Goal: Information Seeking & Learning: Find specific fact

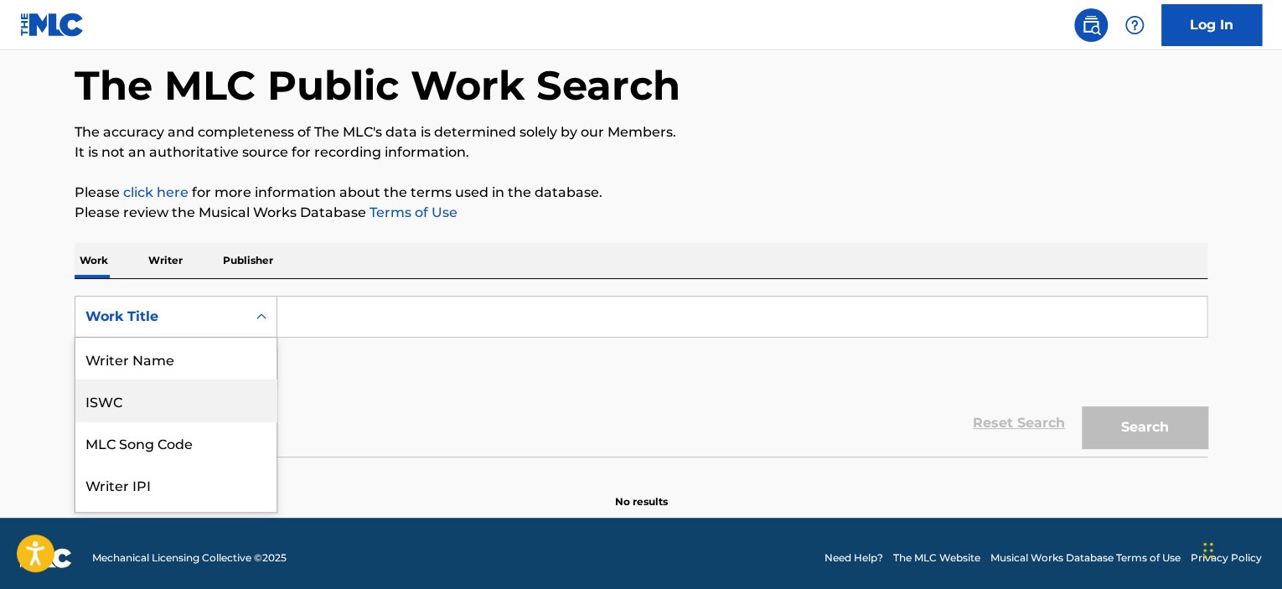
click at [174, 397] on div "ISWC" at bounding box center [175, 401] width 201 height 42
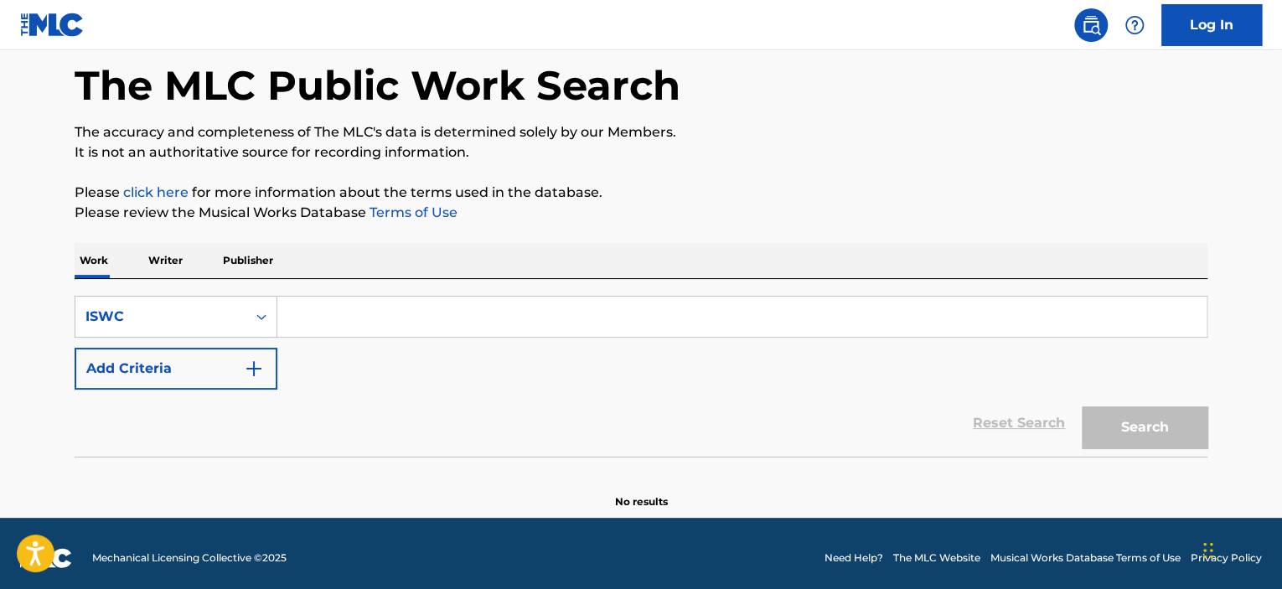
click at [362, 331] on input "Search Form" at bounding box center [741, 317] width 929 height 40
paste input "T9135341570"
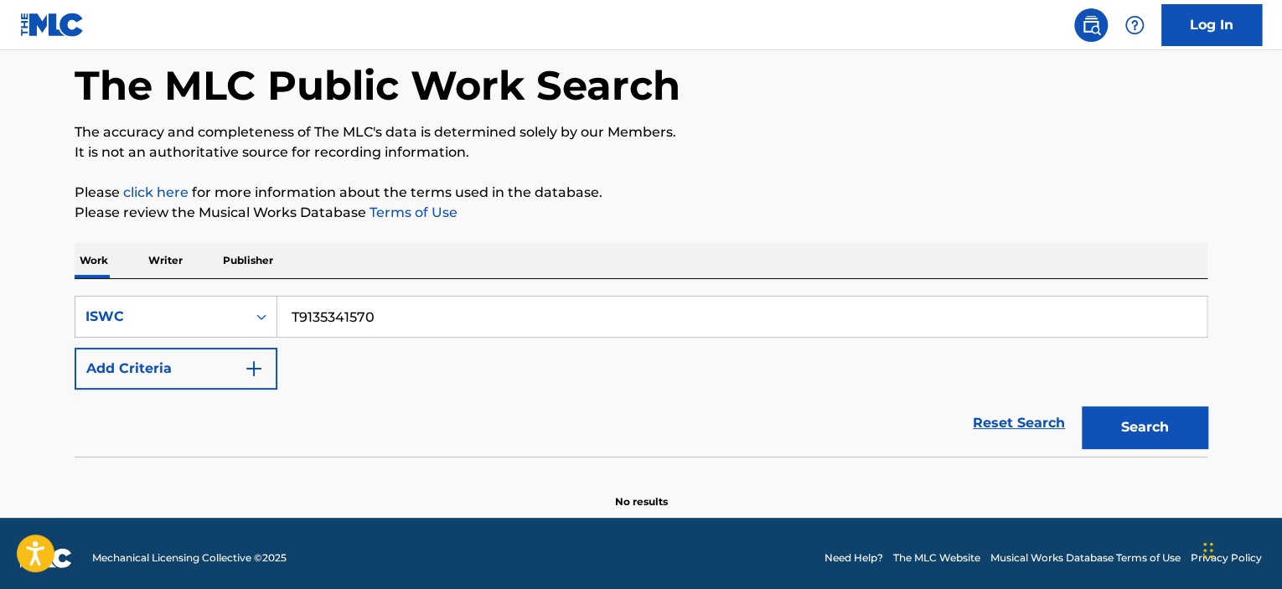
type input "T9135341570"
click at [1178, 424] on button "Search" at bounding box center [1145, 427] width 126 height 42
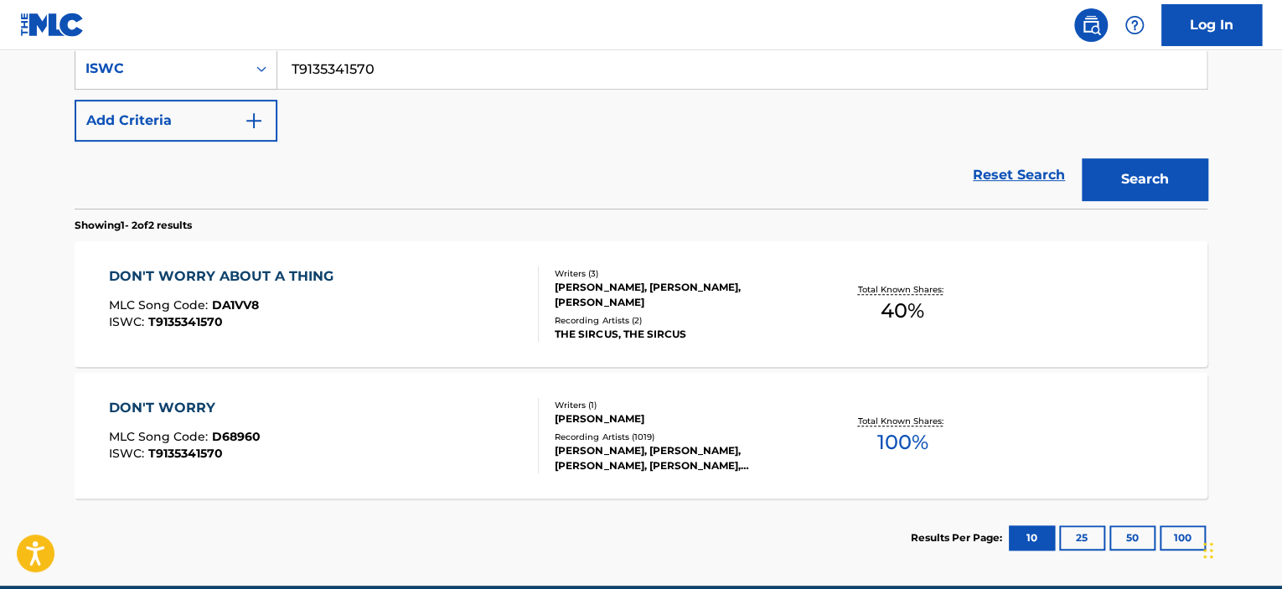
scroll to position [329, 0]
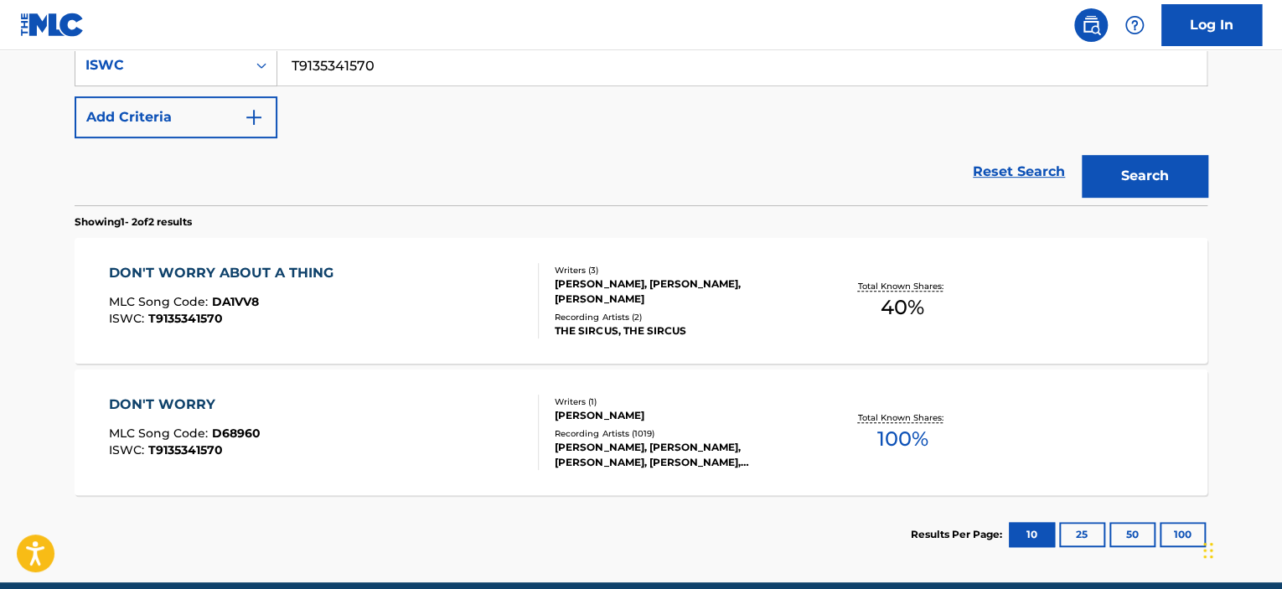
click at [477, 427] on div "DON'T WORRY MLC Song Code : D68960 ISWC : T9135341570" at bounding box center [324, 432] width 431 height 75
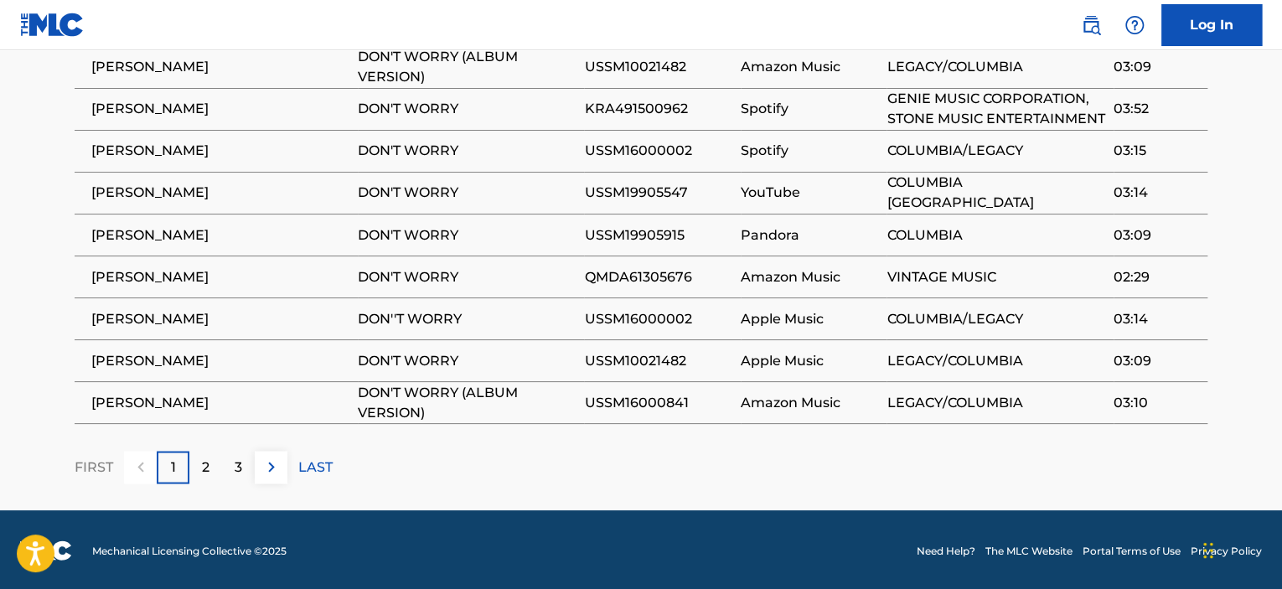
scroll to position [1368, 0]
click at [202, 467] on p "2" at bounding box center [206, 467] width 8 height 20
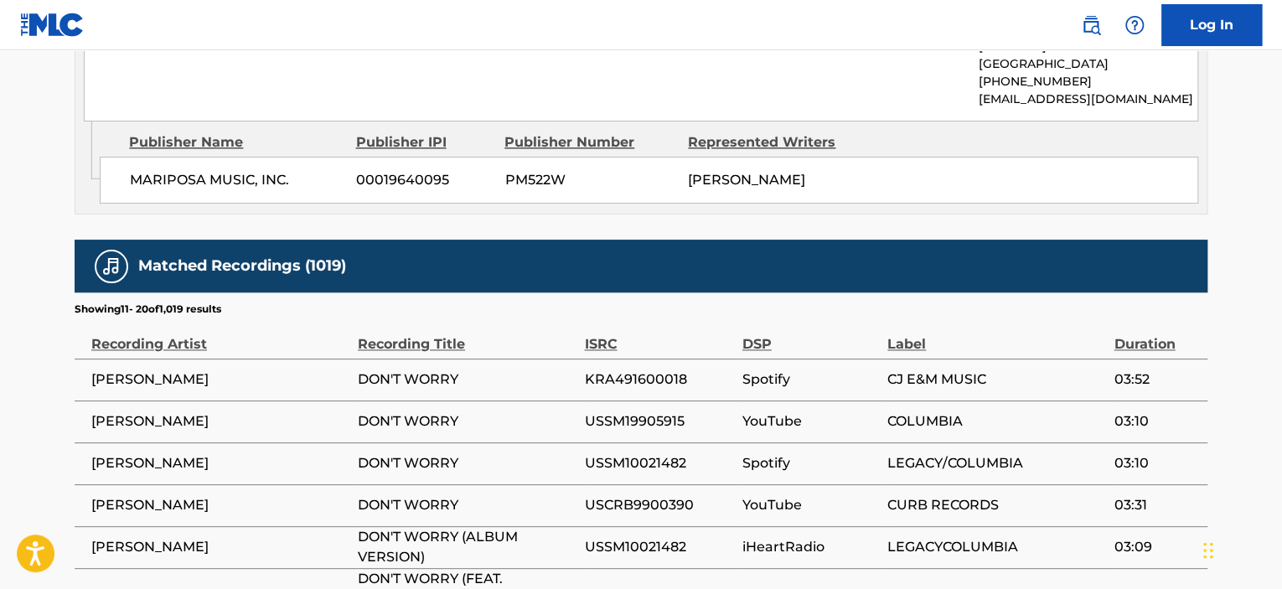
scroll to position [1348, 0]
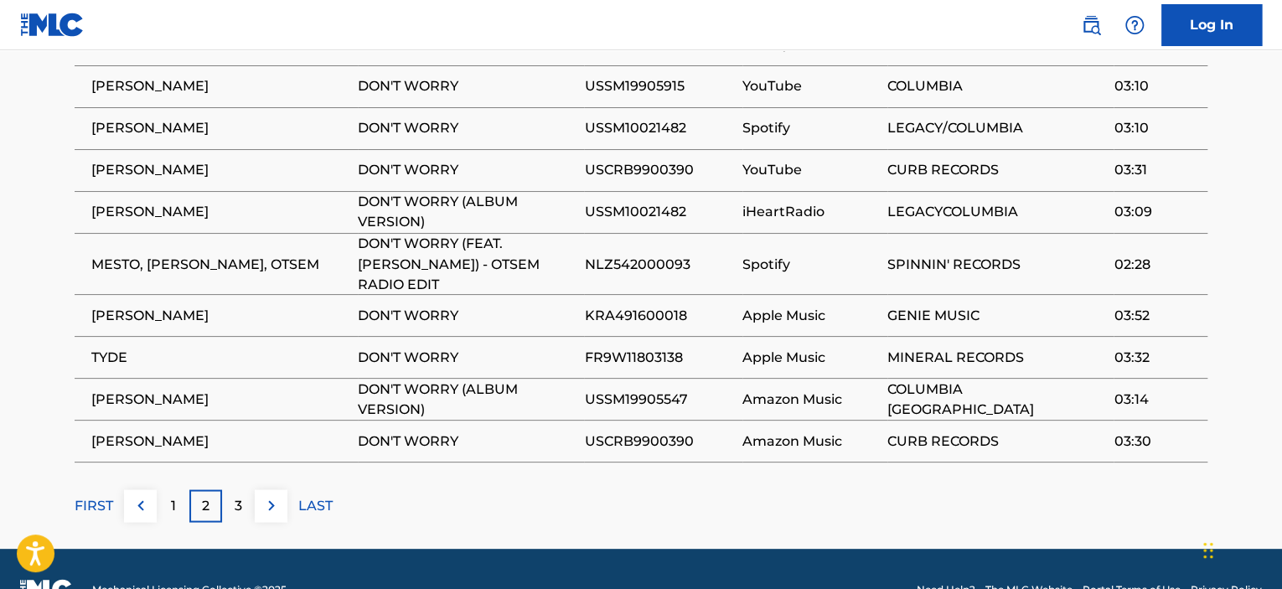
click at [235, 495] on p "3" at bounding box center [239, 505] width 8 height 20
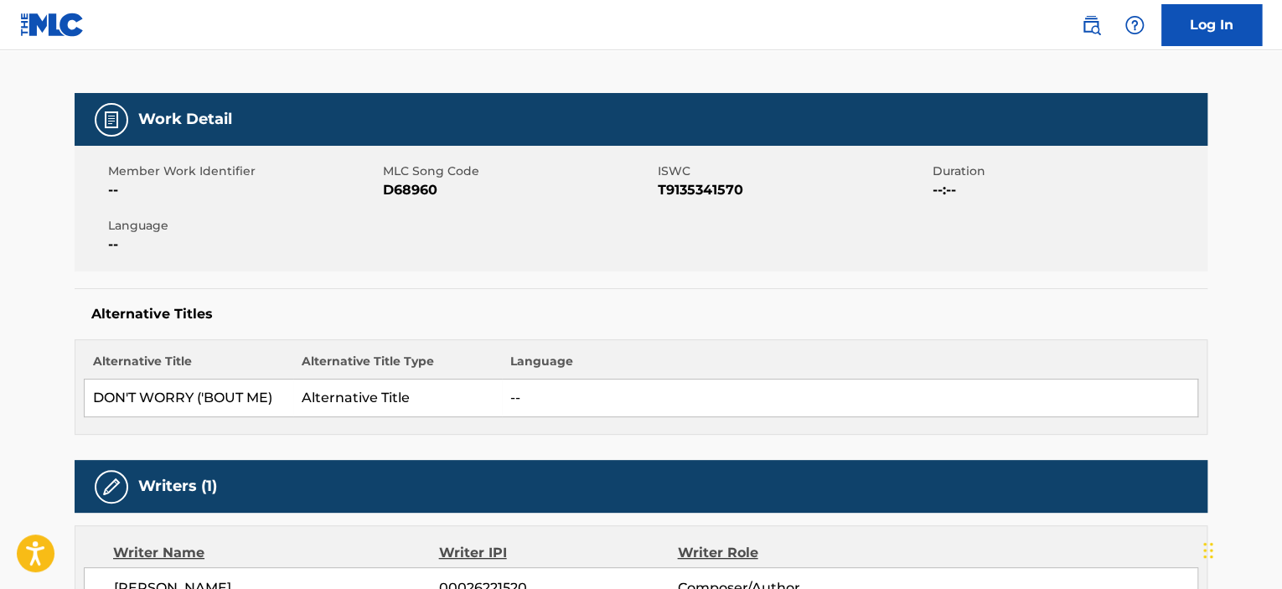
scroll to position [0, 0]
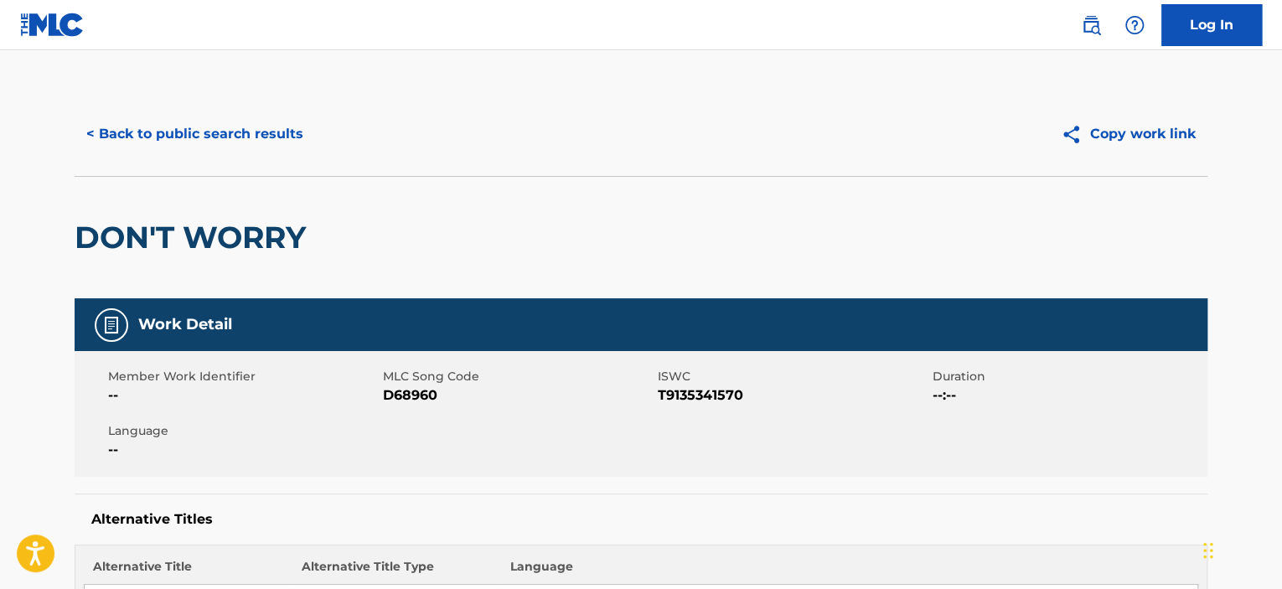
click at [200, 122] on button "< Back to public search results" at bounding box center [195, 134] width 241 height 42
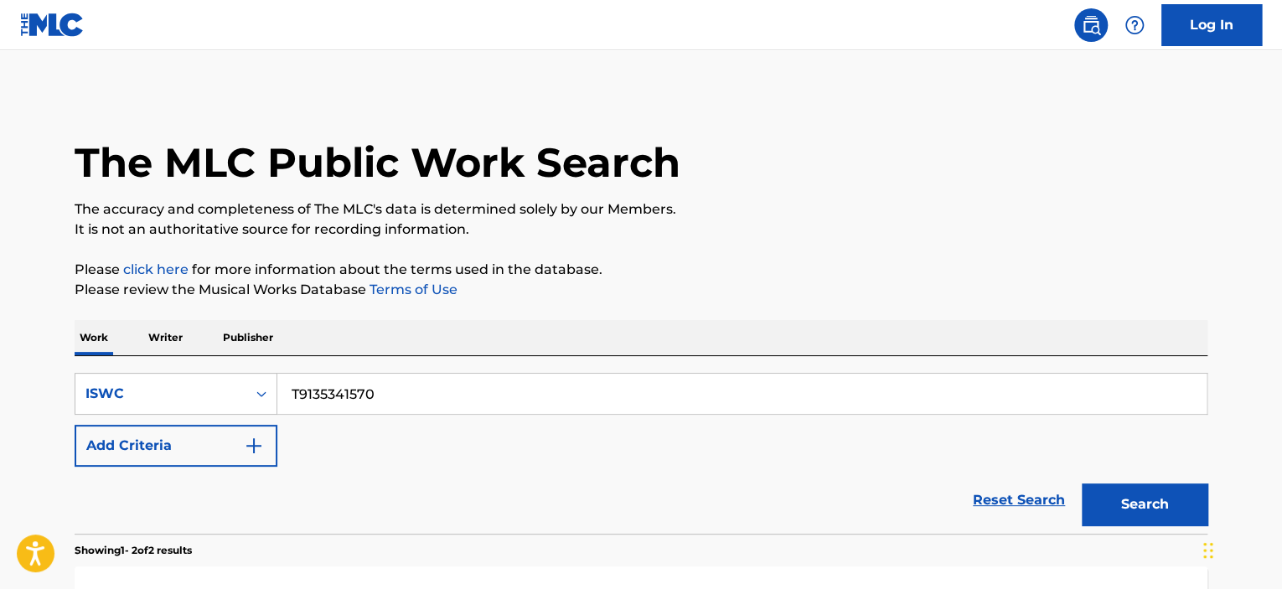
scroll to position [329, 0]
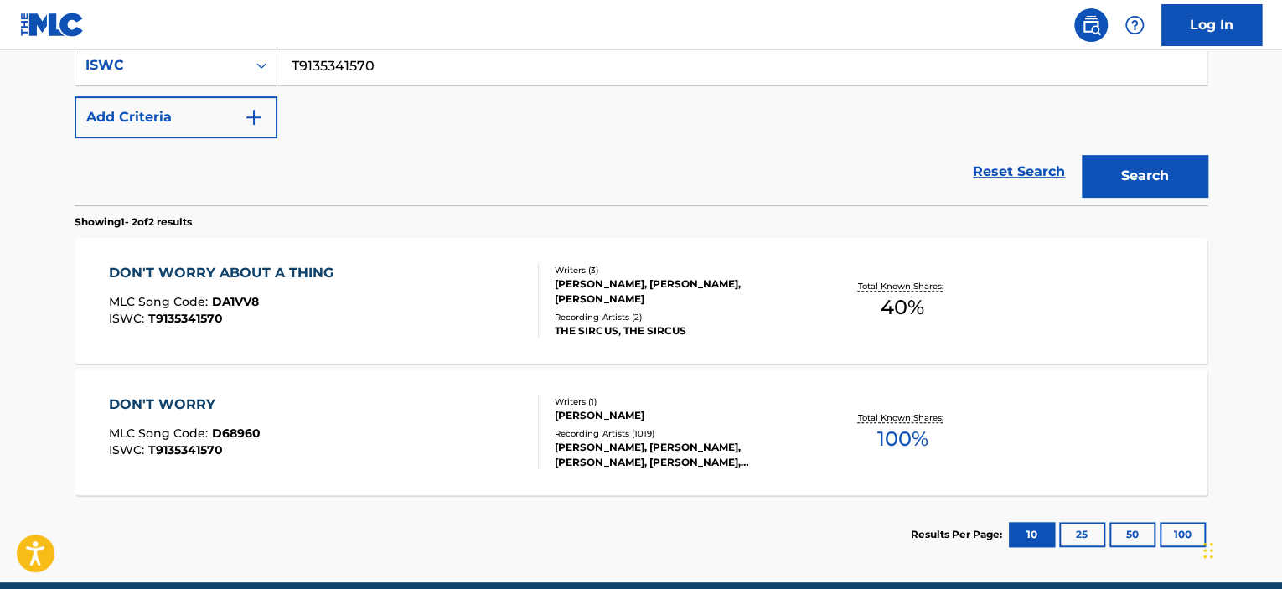
click at [386, 278] on div "DON'T WORRY ABOUT A THING MLC Song Code : DA1VV8 ISWC : T9135341570" at bounding box center [324, 300] width 431 height 75
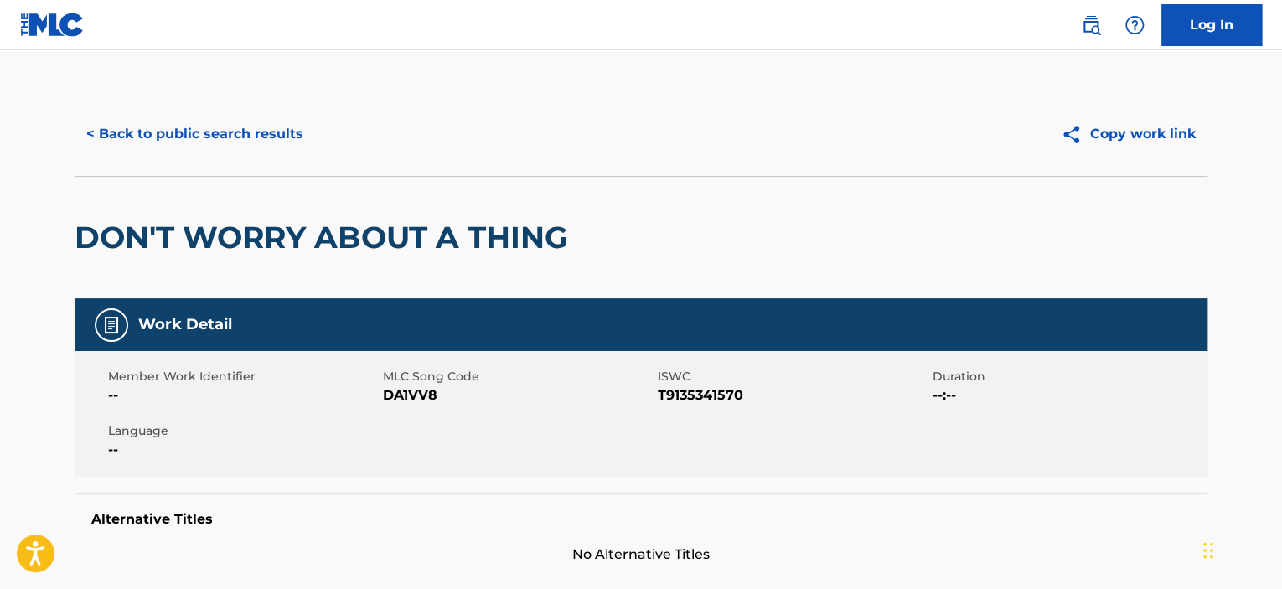
click at [271, 141] on button "< Back to public search results" at bounding box center [195, 134] width 241 height 42
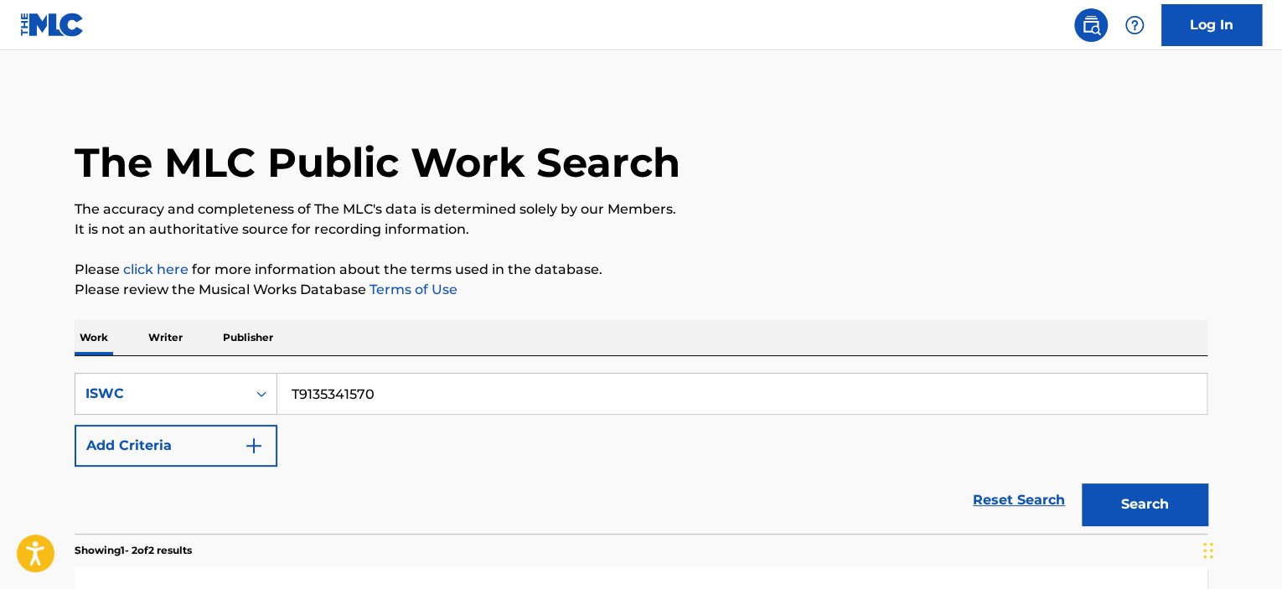
click at [1007, 494] on link "Reset Search" at bounding box center [1019, 500] width 109 height 37
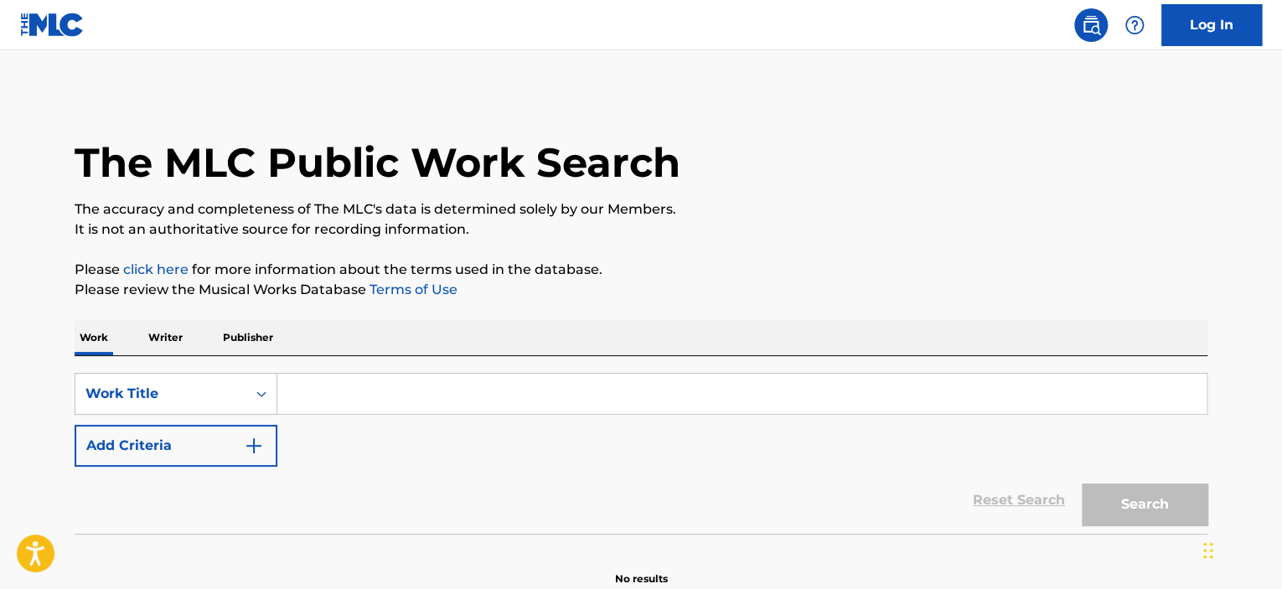
click at [413, 385] on input "Search Form" at bounding box center [741, 394] width 929 height 40
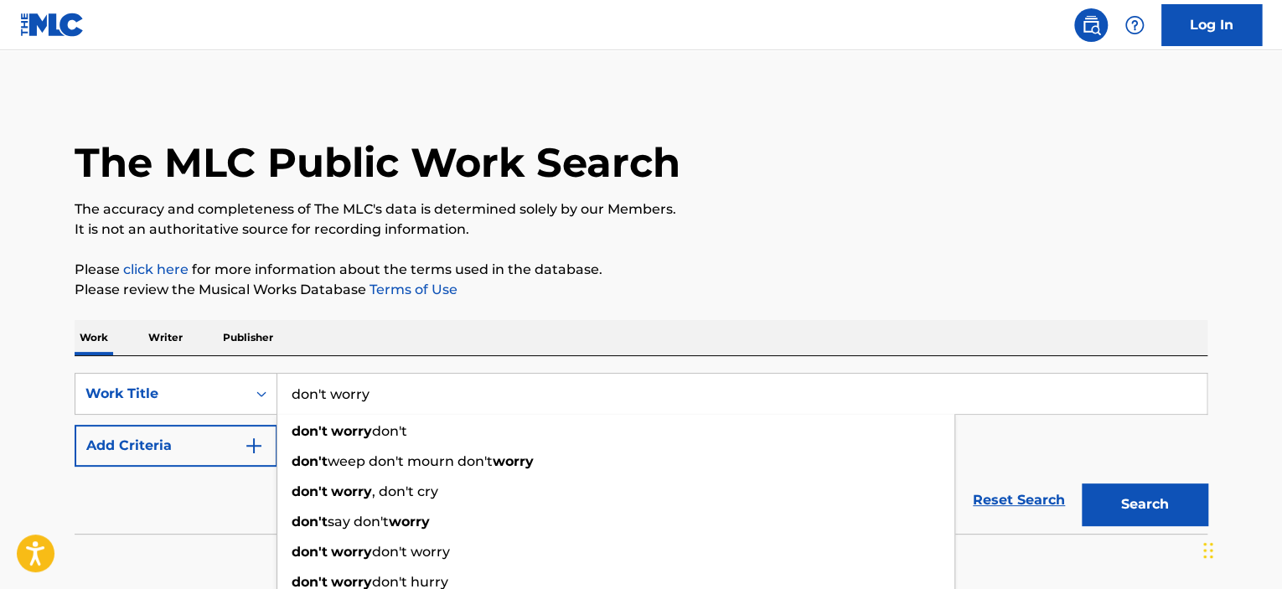
type input "don't worry"
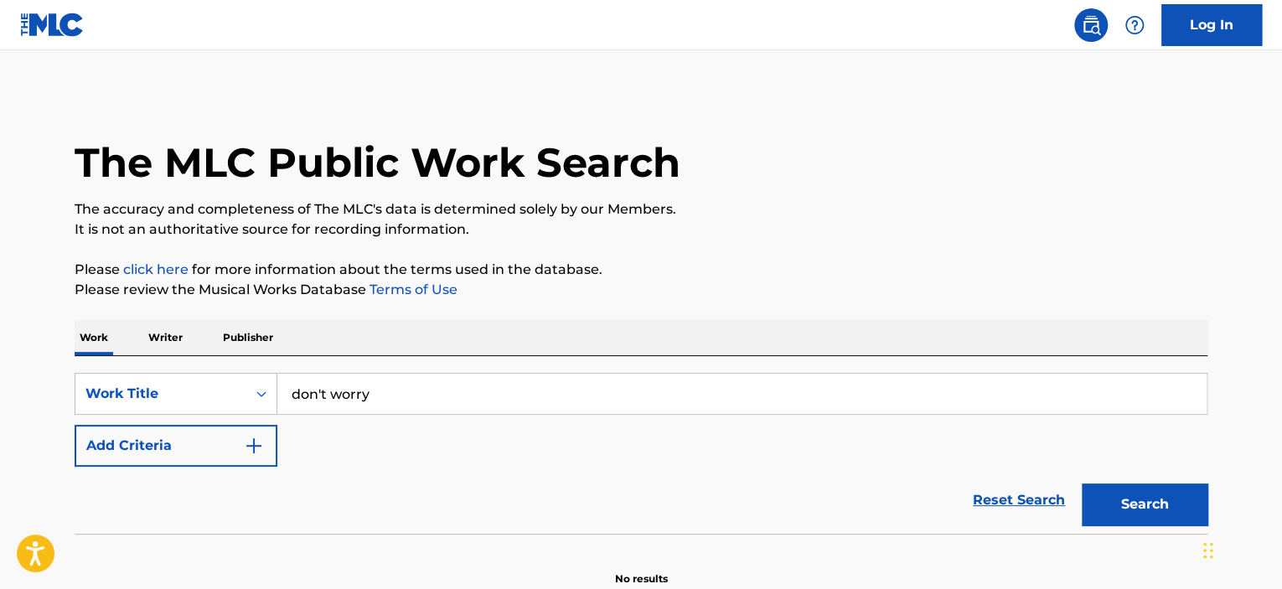
click at [188, 435] on button "Add Criteria" at bounding box center [176, 446] width 203 height 42
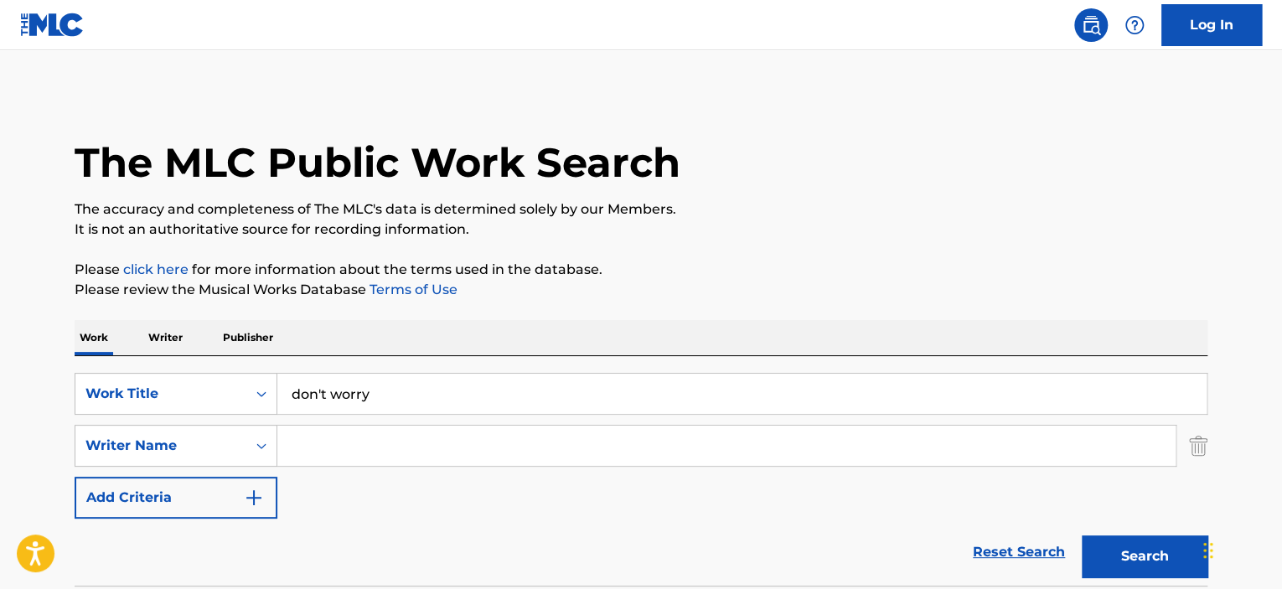
click at [325, 440] on input "Search Form" at bounding box center [726, 446] width 898 height 40
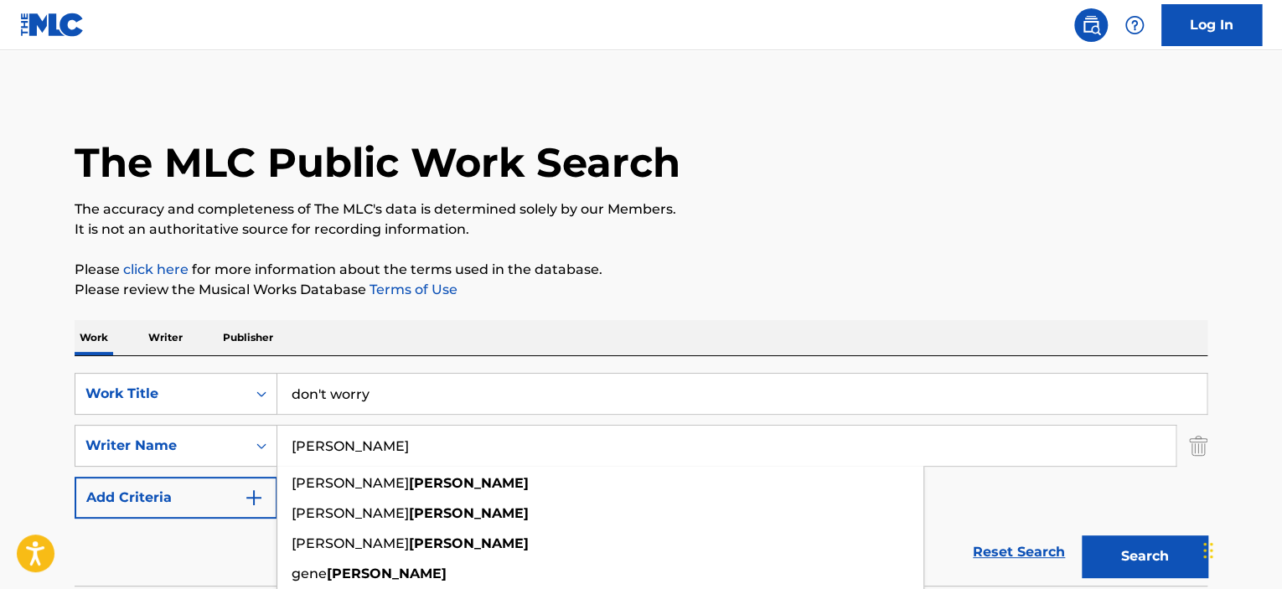
type input "[PERSON_NAME]"
click at [1082, 536] on button "Search" at bounding box center [1145, 557] width 126 height 42
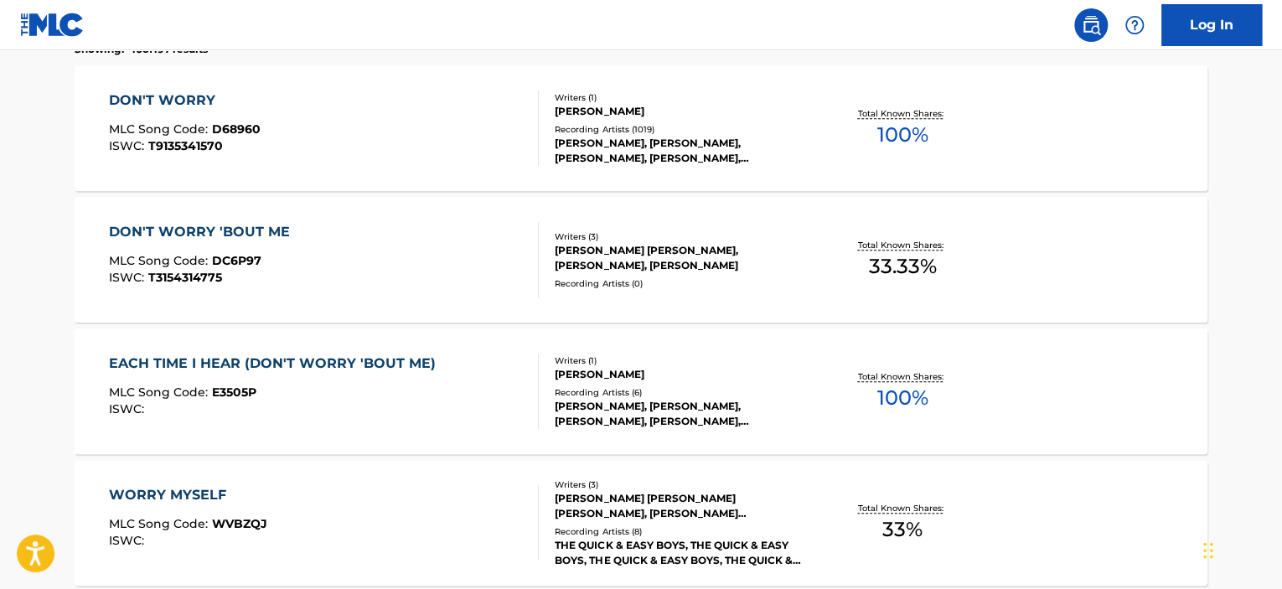
scroll to position [443, 0]
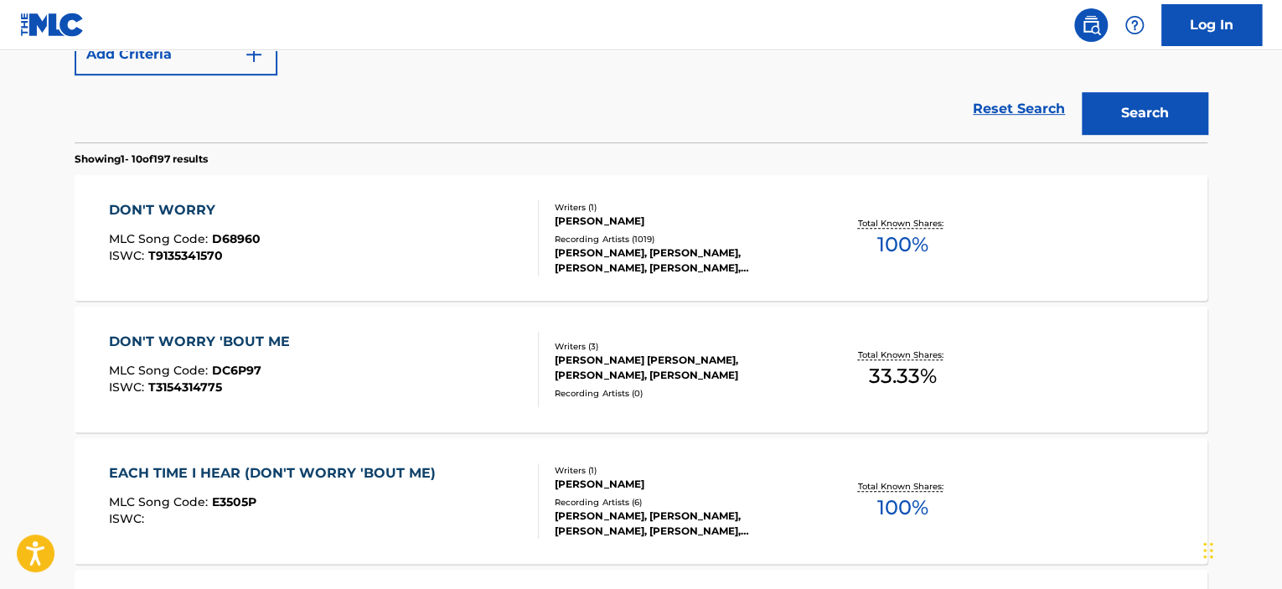
click at [446, 234] on div "DON'T WORRY MLC Song Code : D68960 ISWC : T9135341570" at bounding box center [324, 237] width 431 height 75
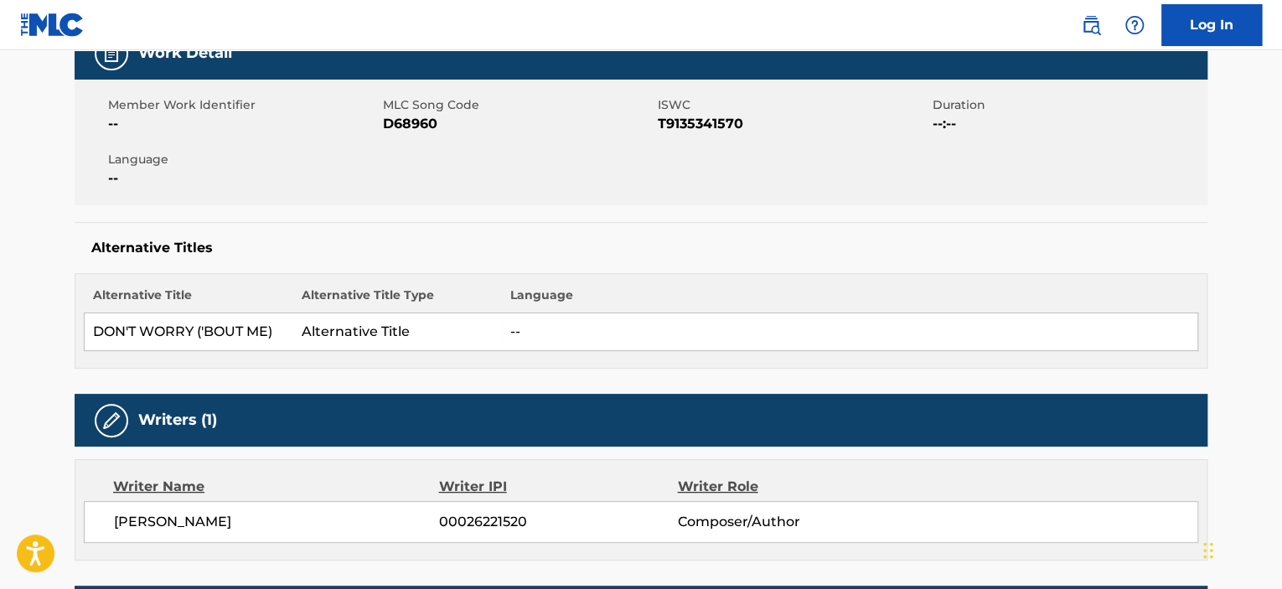
scroll to position [251, 0]
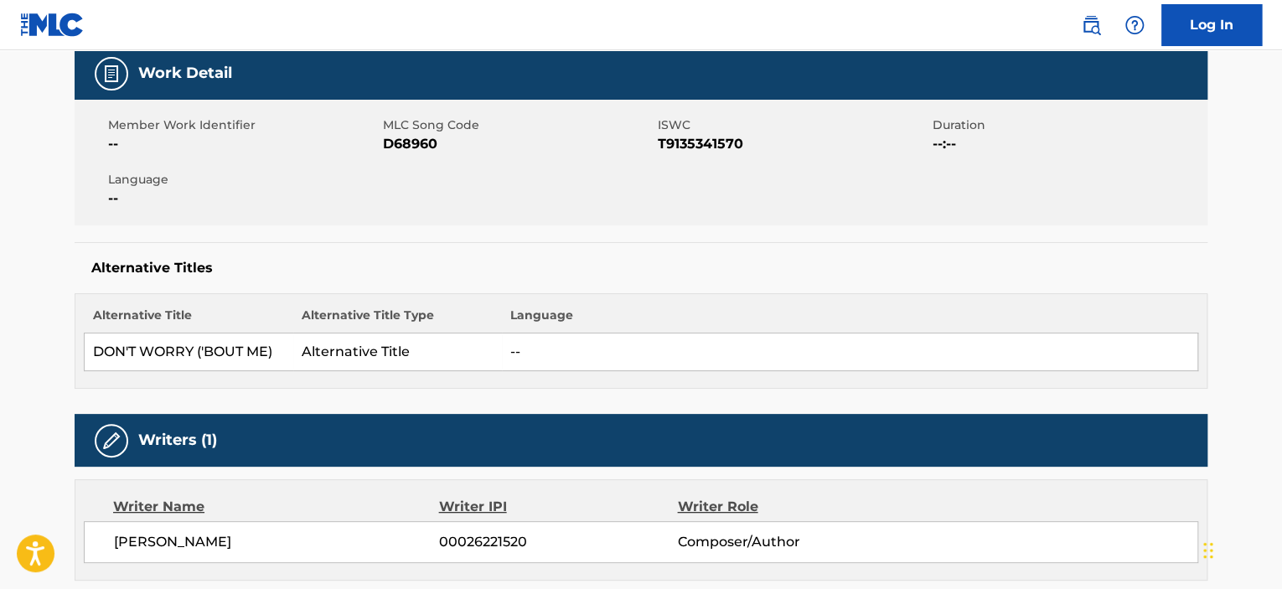
click at [422, 143] on span "D68960" at bounding box center [518, 144] width 271 height 20
copy span "D68960"
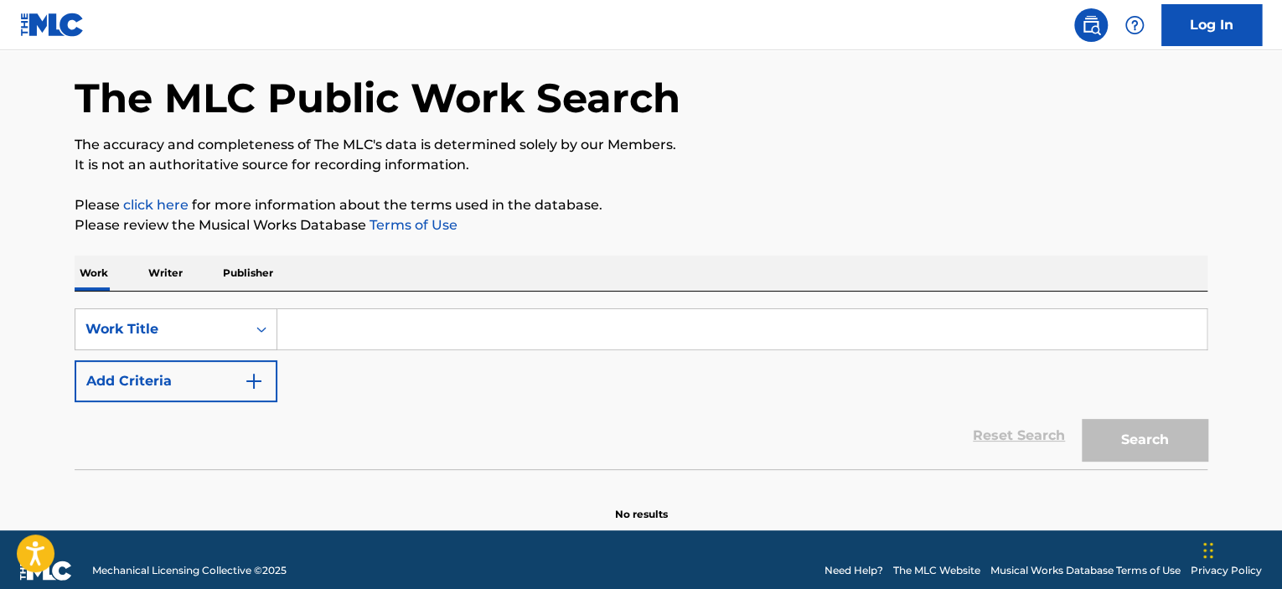
scroll to position [84, 0]
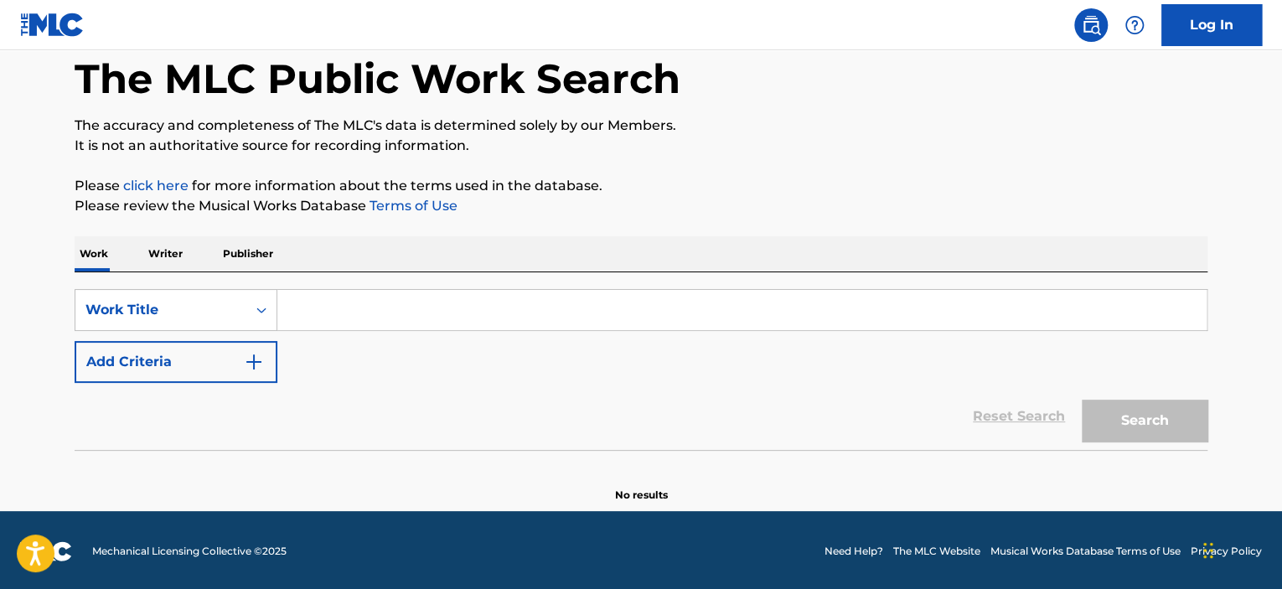
click at [481, 310] on input "Search Form" at bounding box center [741, 310] width 929 height 40
paste input "THE WOMAN KING"
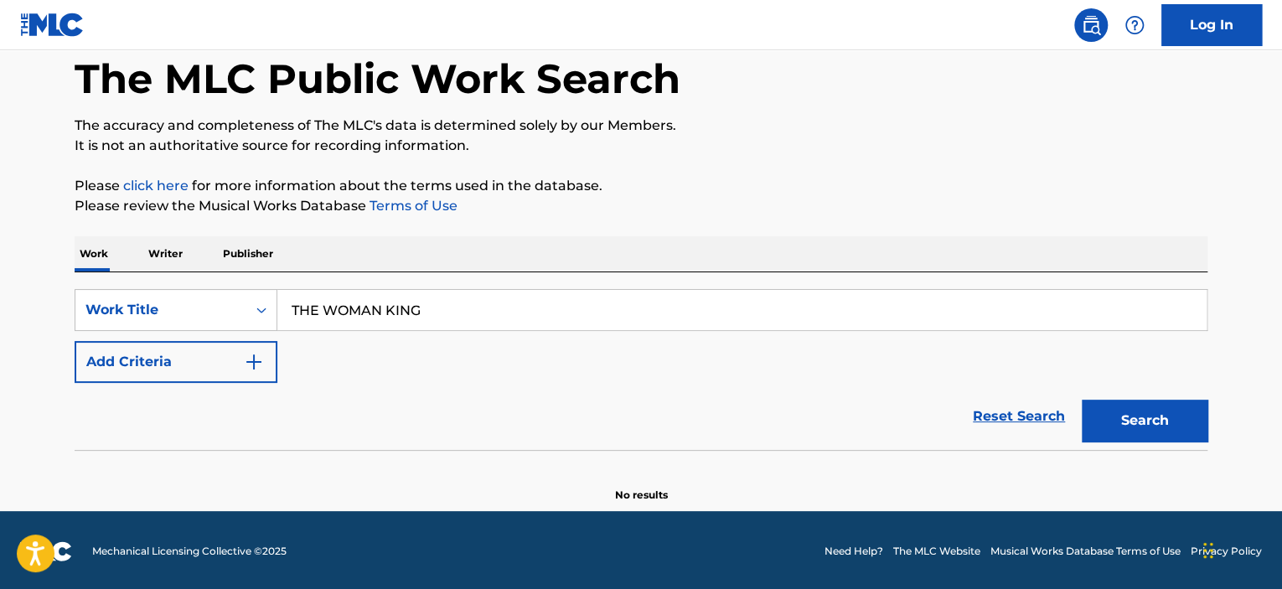
type input "THE WOMAN KING"
click at [1144, 429] on button "Search" at bounding box center [1145, 421] width 126 height 42
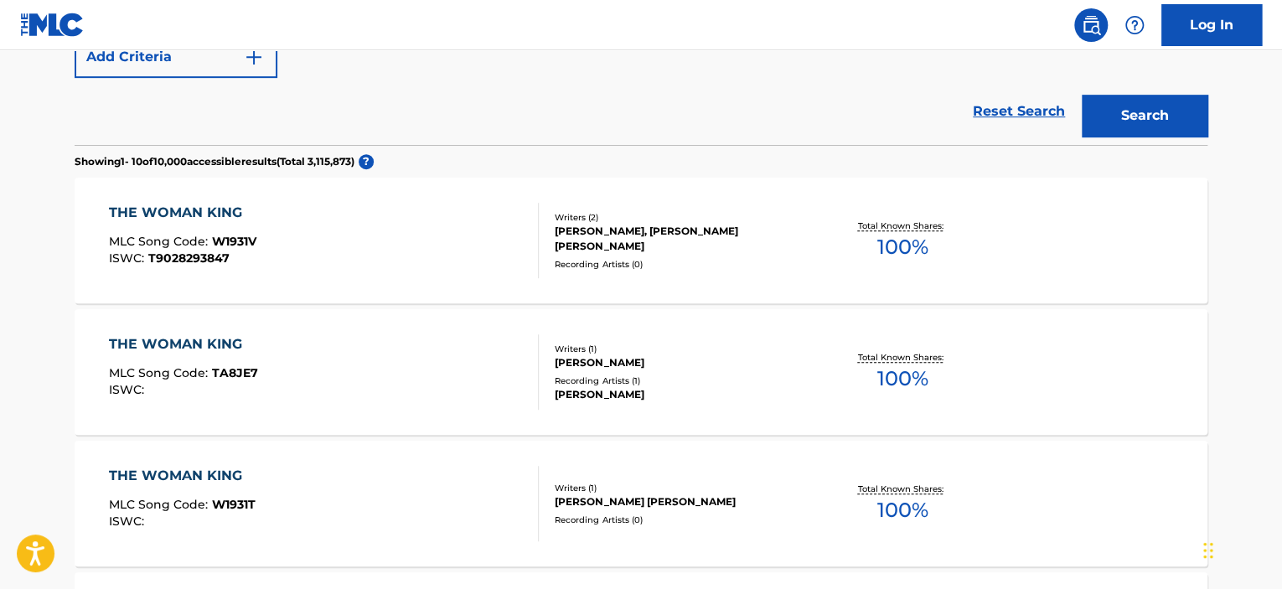
scroll to position [392, 0]
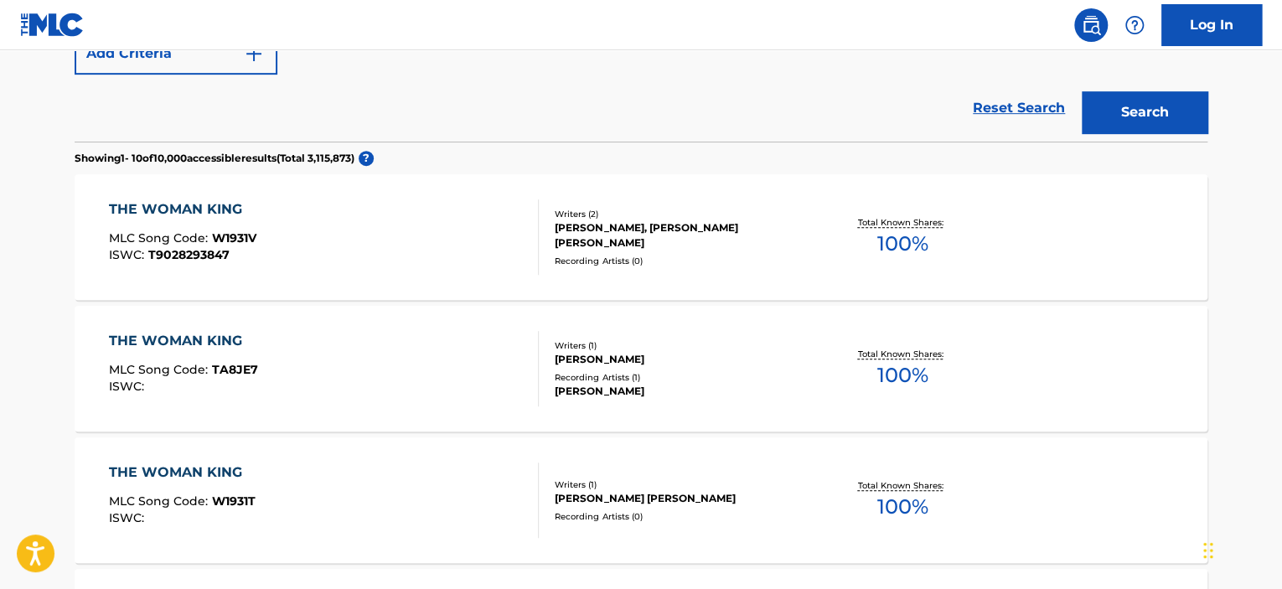
click at [440, 241] on div "THE WOMAN KING MLC Song Code : W1931V ISWC : T9028293847" at bounding box center [324, 236] width 431 height 75
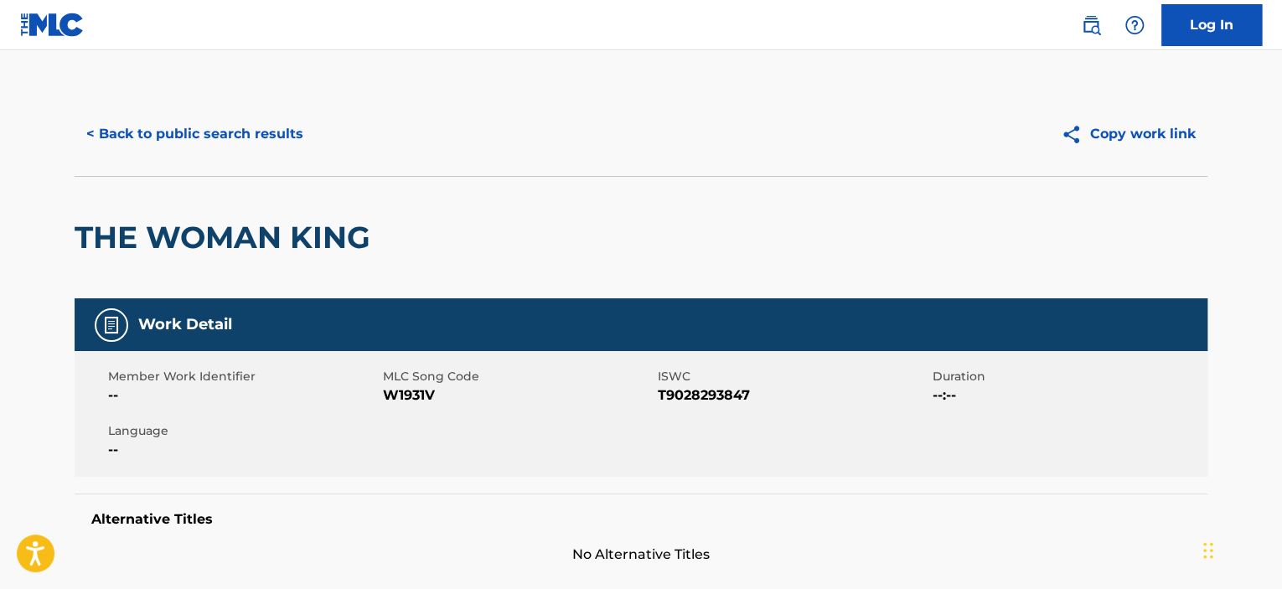
click at [241, 133] on button "< Back to public search results" at bounding box center [195, 134] width 241 height 42
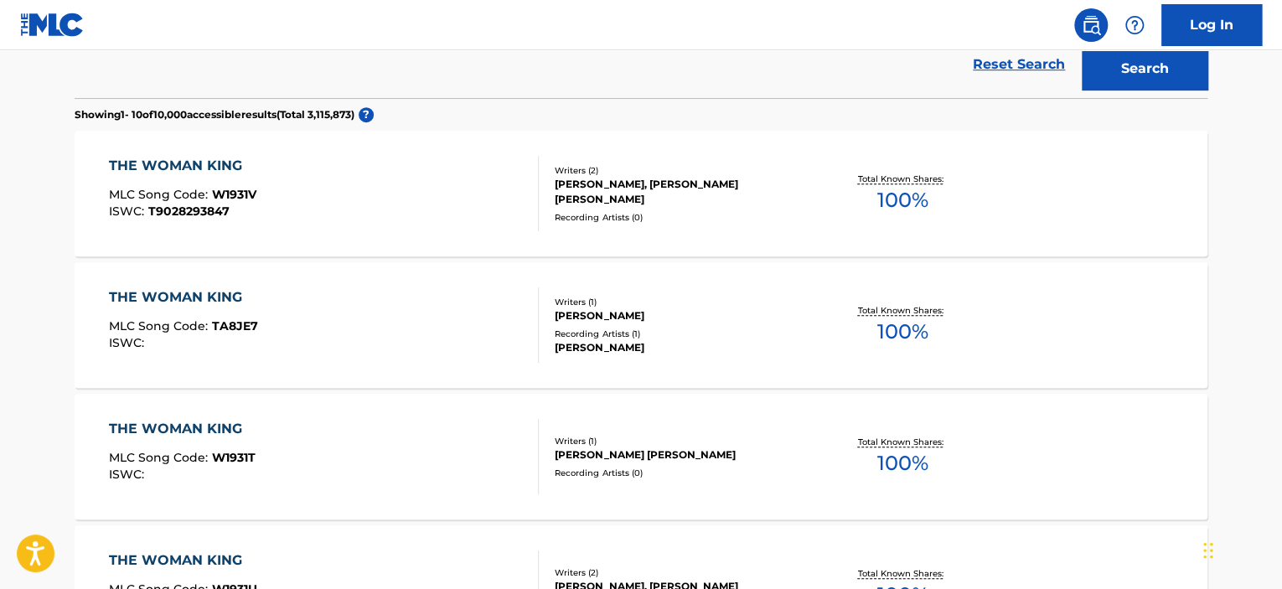
click at [430, 333] on div "THE WOMAN KING MLC Song Code : TA8JE7 ISWC :" at bounding box center [324, 324] width 431 height 75
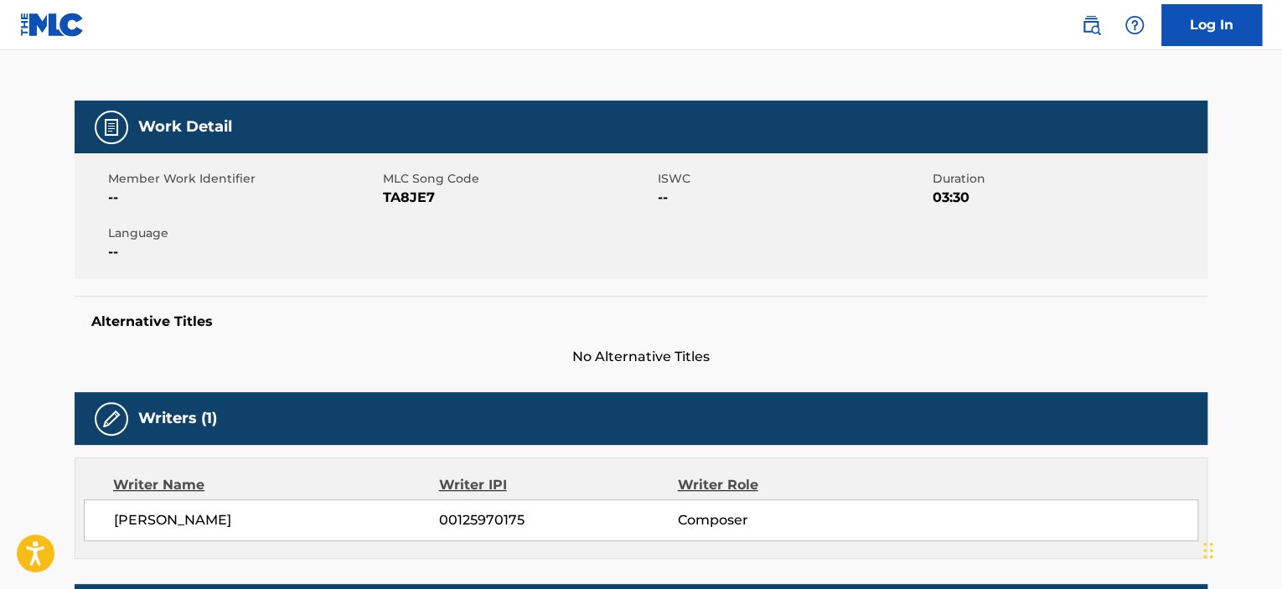
scroll to position [587, 0]
